Goal: Information Seeking & Learning: Learn about a topic

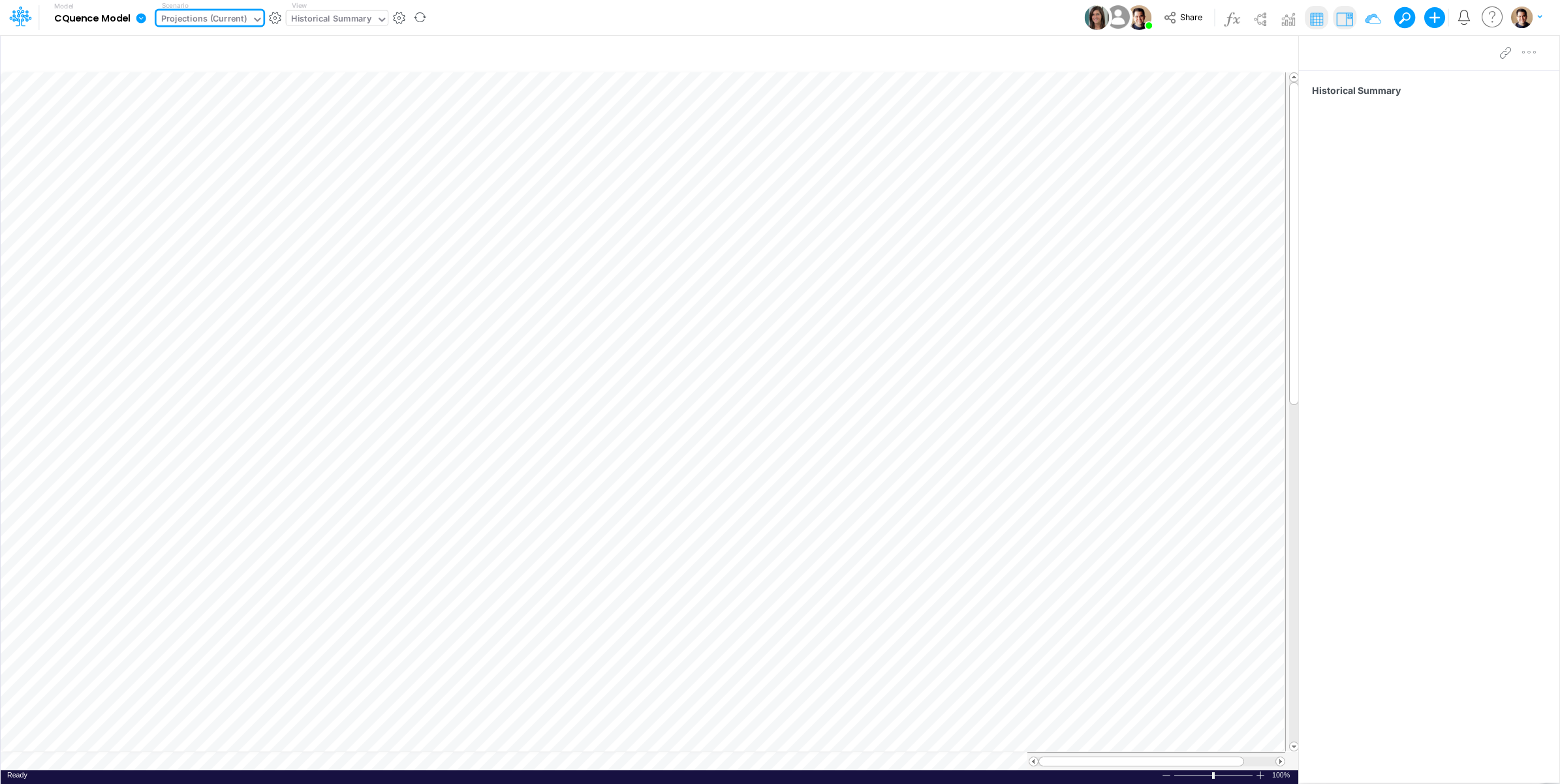
click at [330, 22] on div "Historical Summary" at bounding box center [331, 19] width 80 height 15
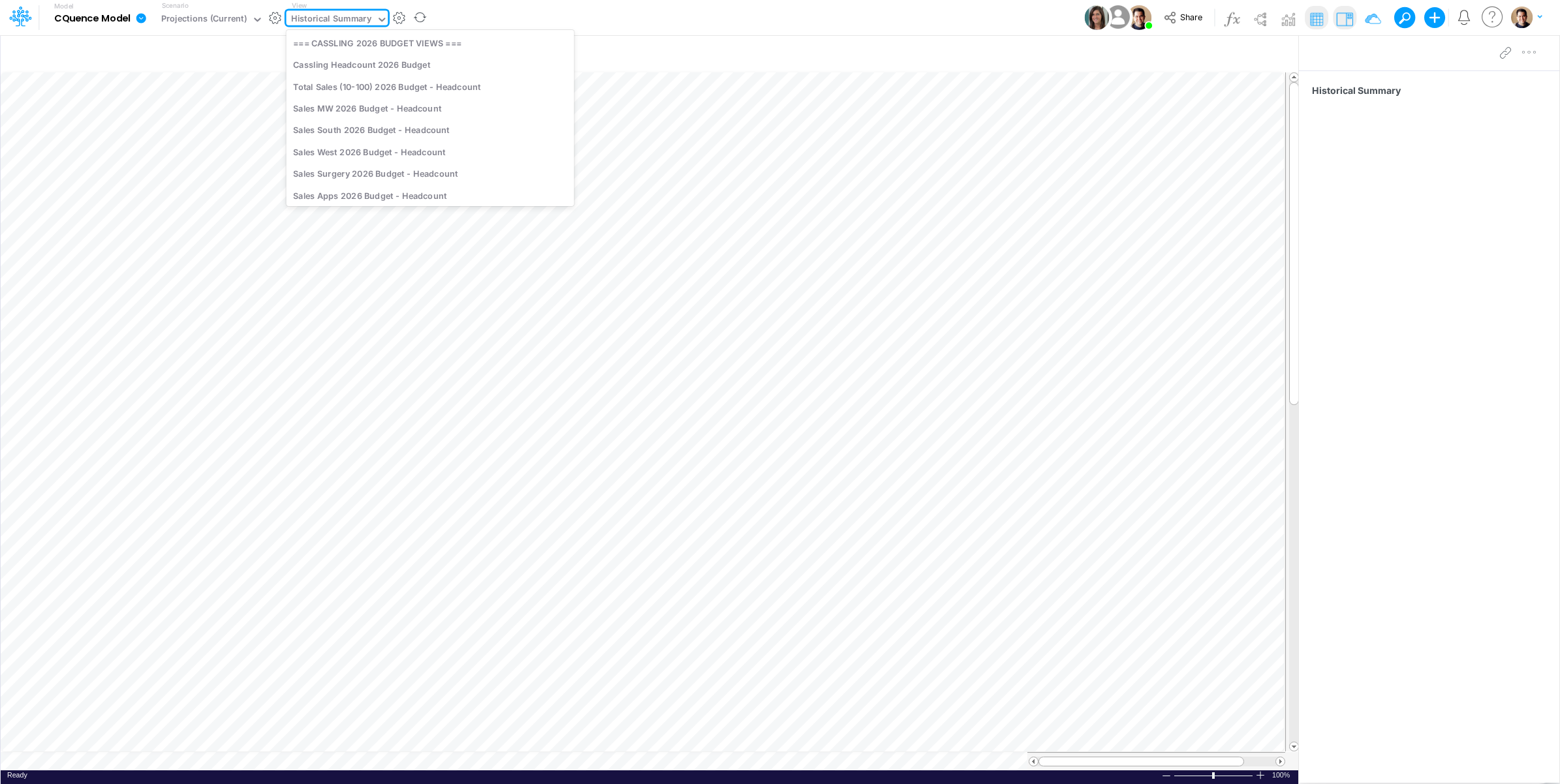
scroll to position [1702, 0]
type input "proje"
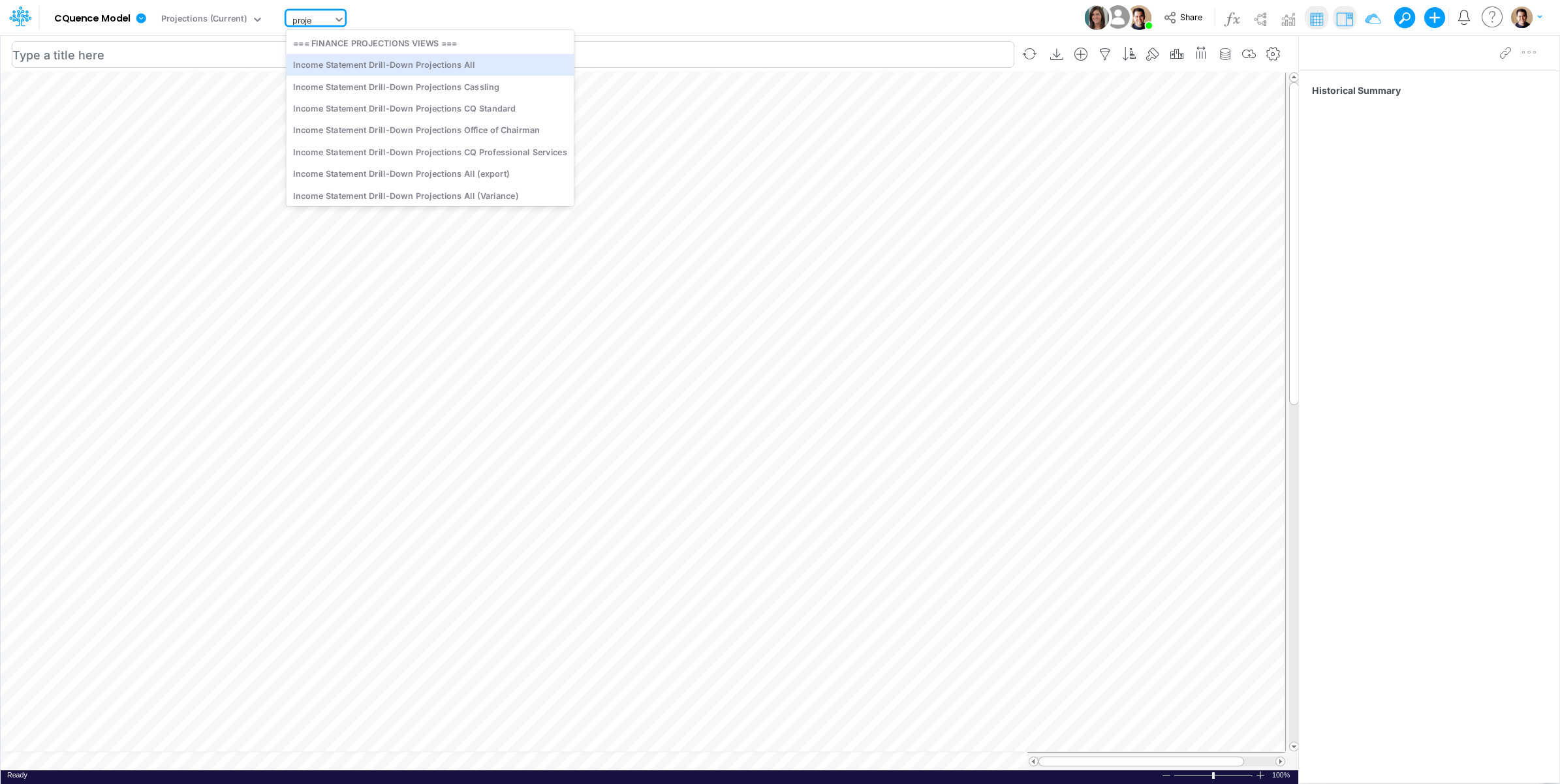
click at [465, 70] on div "Income Statement Drill-Down Projections All" at bounding box center [430, 64] width 288 height 22
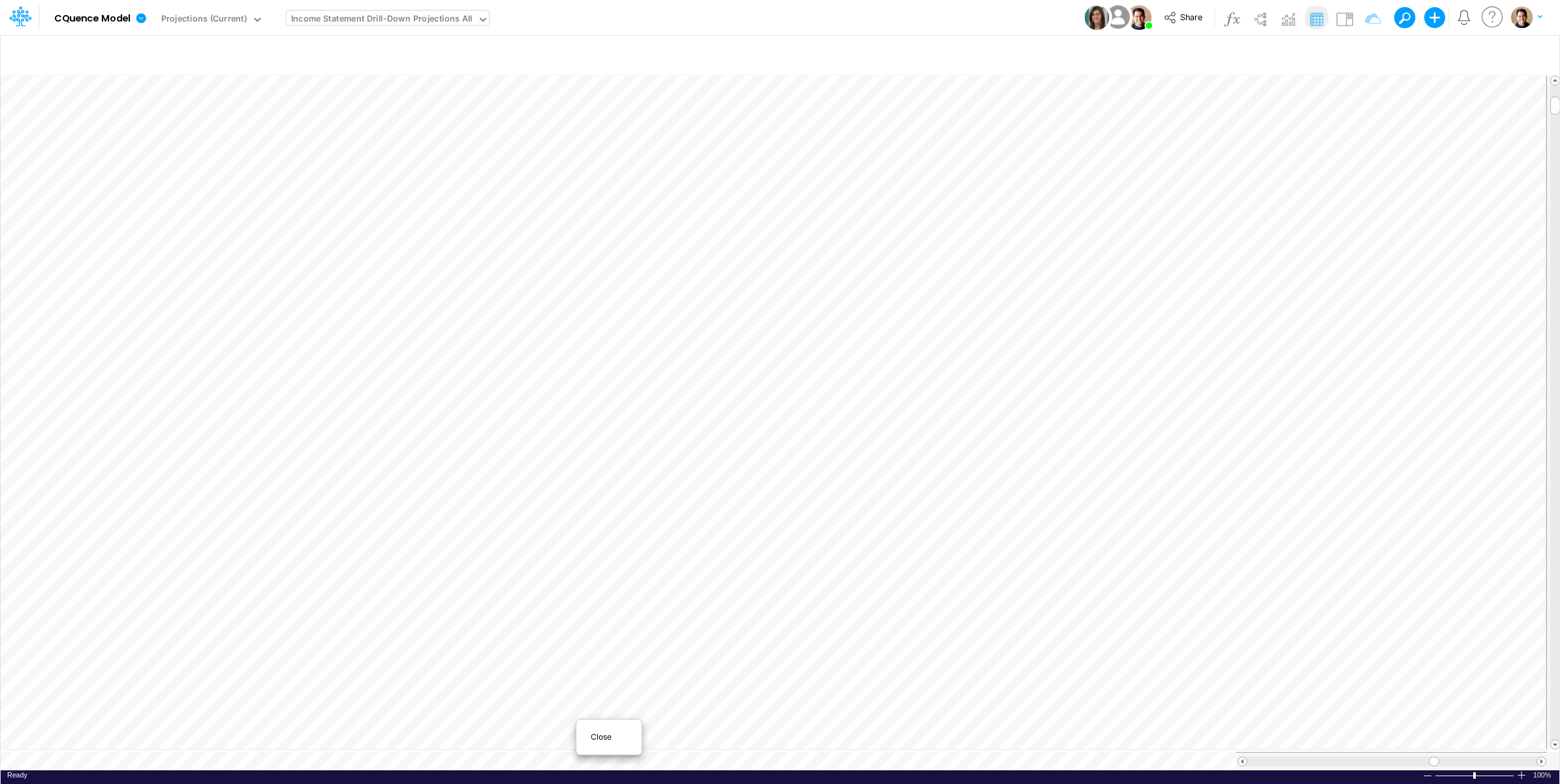
click at [598, 745] on div "Close" at bounding box center [609, 737] width 65 height 25
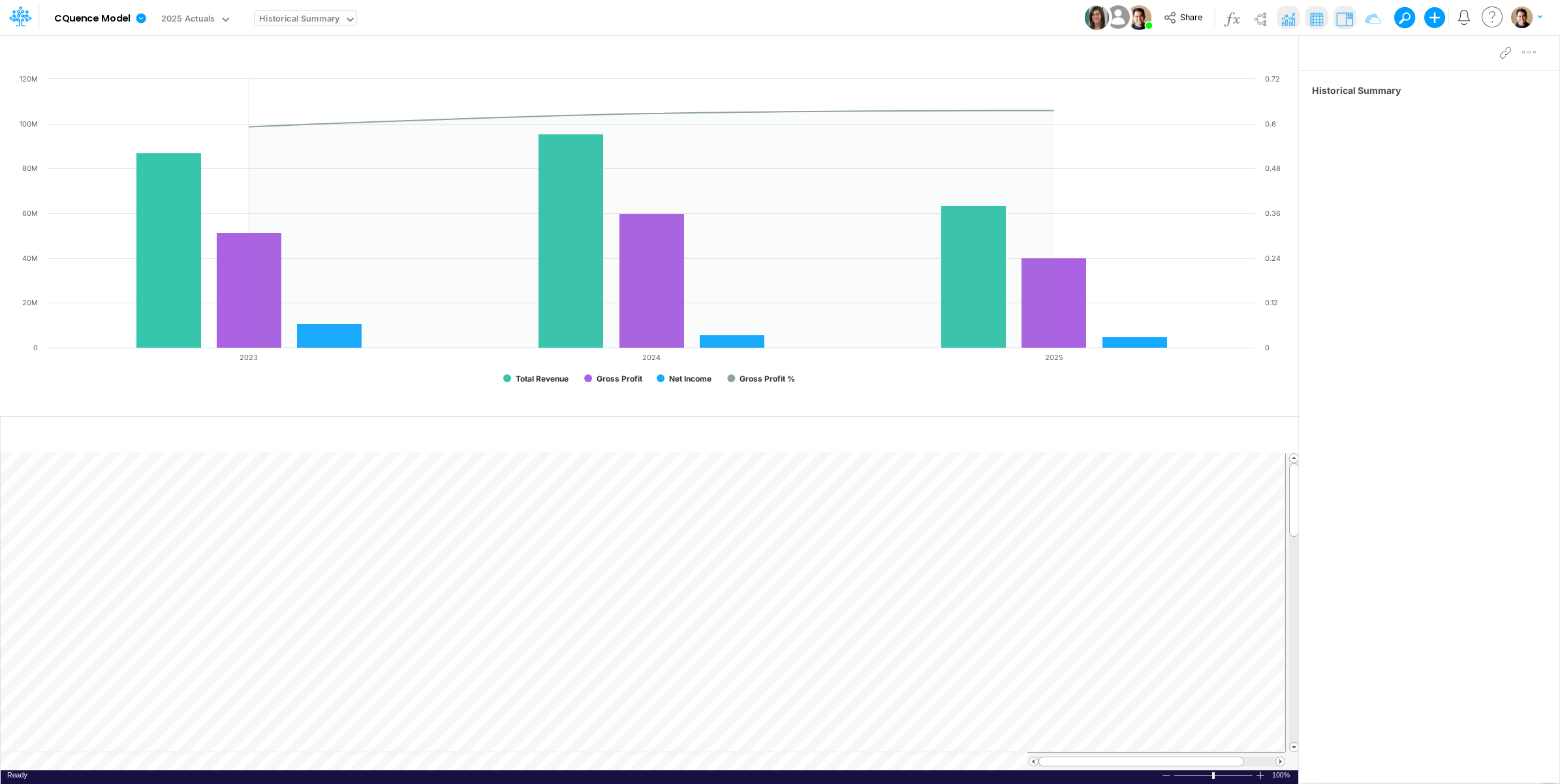
click at [289, 13] on div "Historical Summary" at bounding box center [299, 19] width 80 height 15
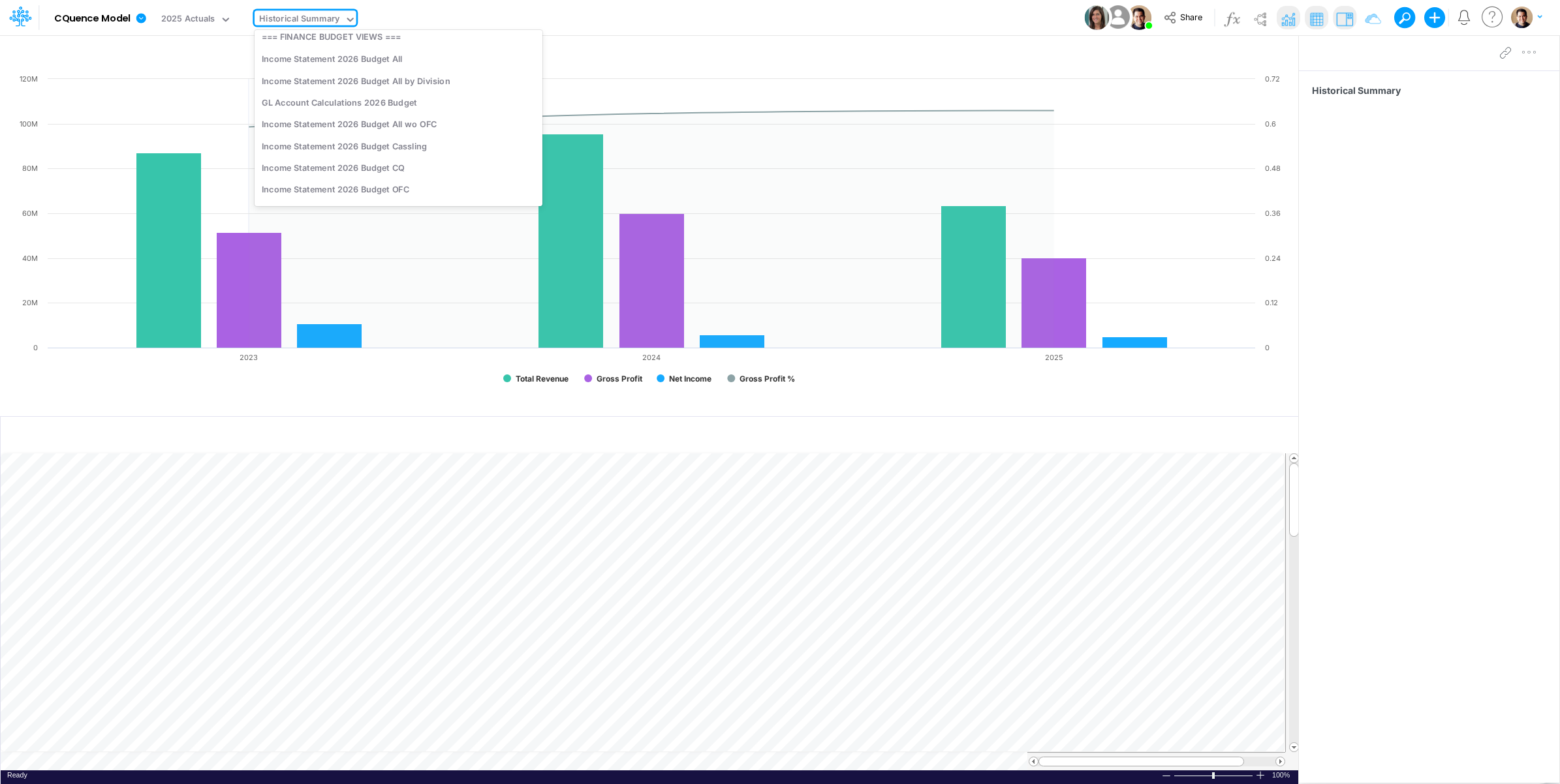
scroll to position [1811, 0]
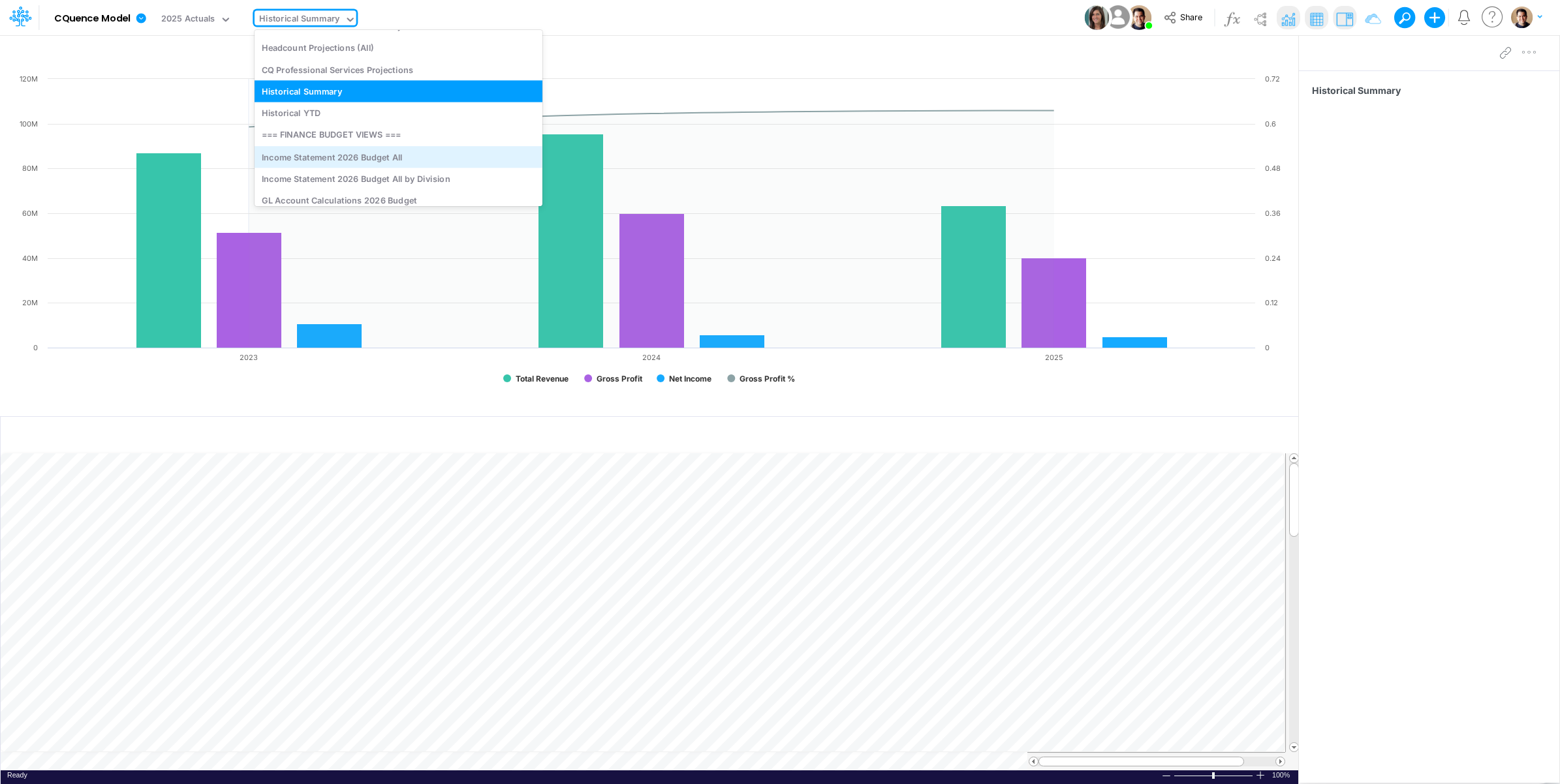
click at [424, 155] on div "Income Statement 2026 Budget All" at bounding box center [398, 156] width 288 height 22
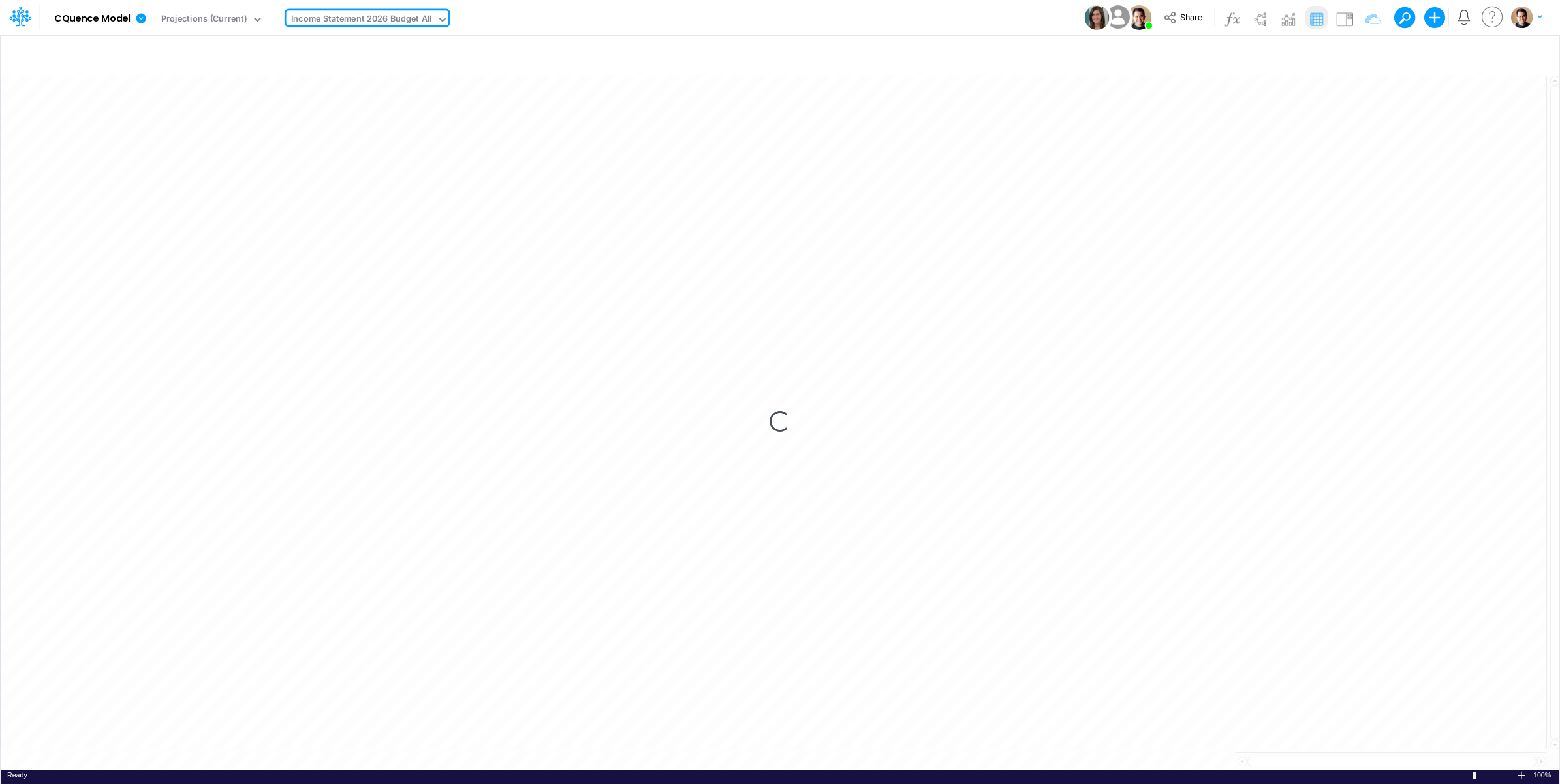
click at [690, 15] on div "Model CQuence Model Edit model settings Duplicate Import QuickBooks QuickBooks …" at bounding box center [780, 17] width 1404 height 36
